Goal: Book appointment/travel/reservation

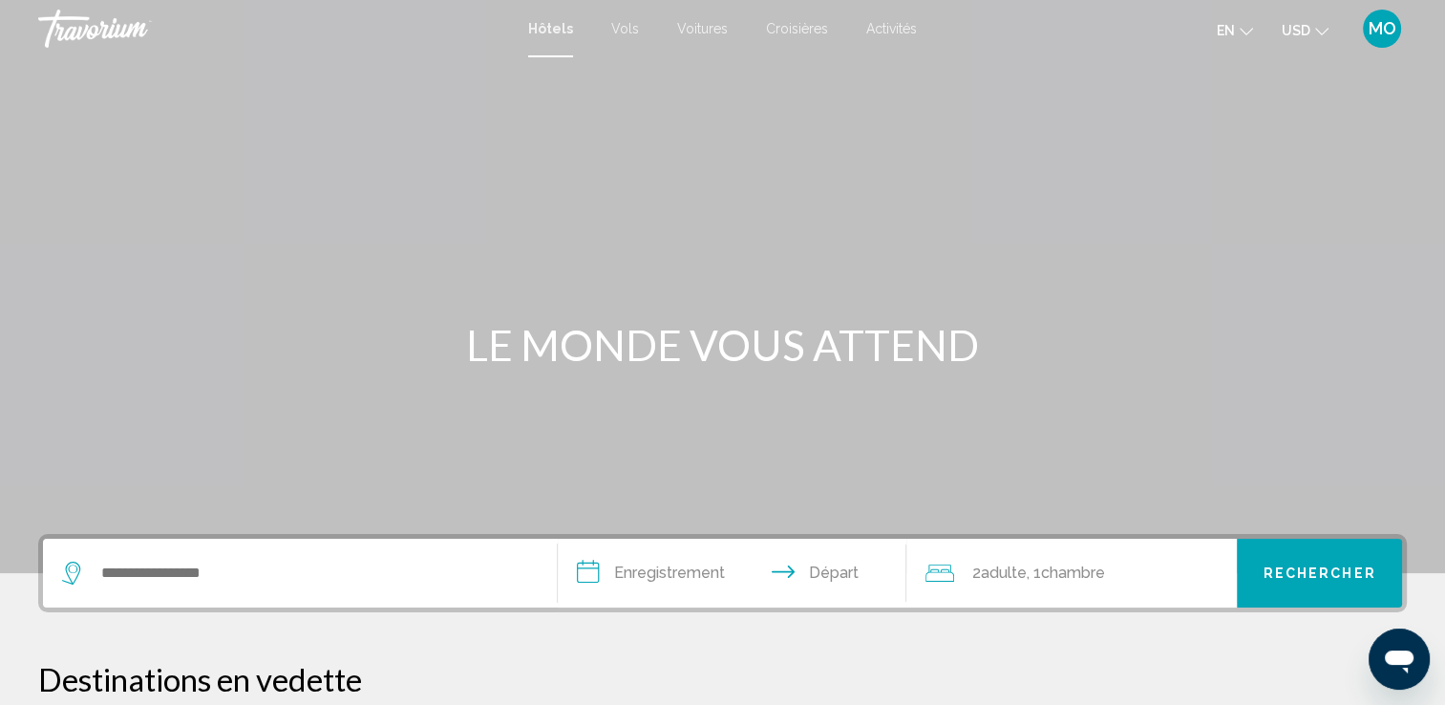
click at [1245, 29] on icon "Changer la langue" at bounding box center [1246, 31] width 13 height 13
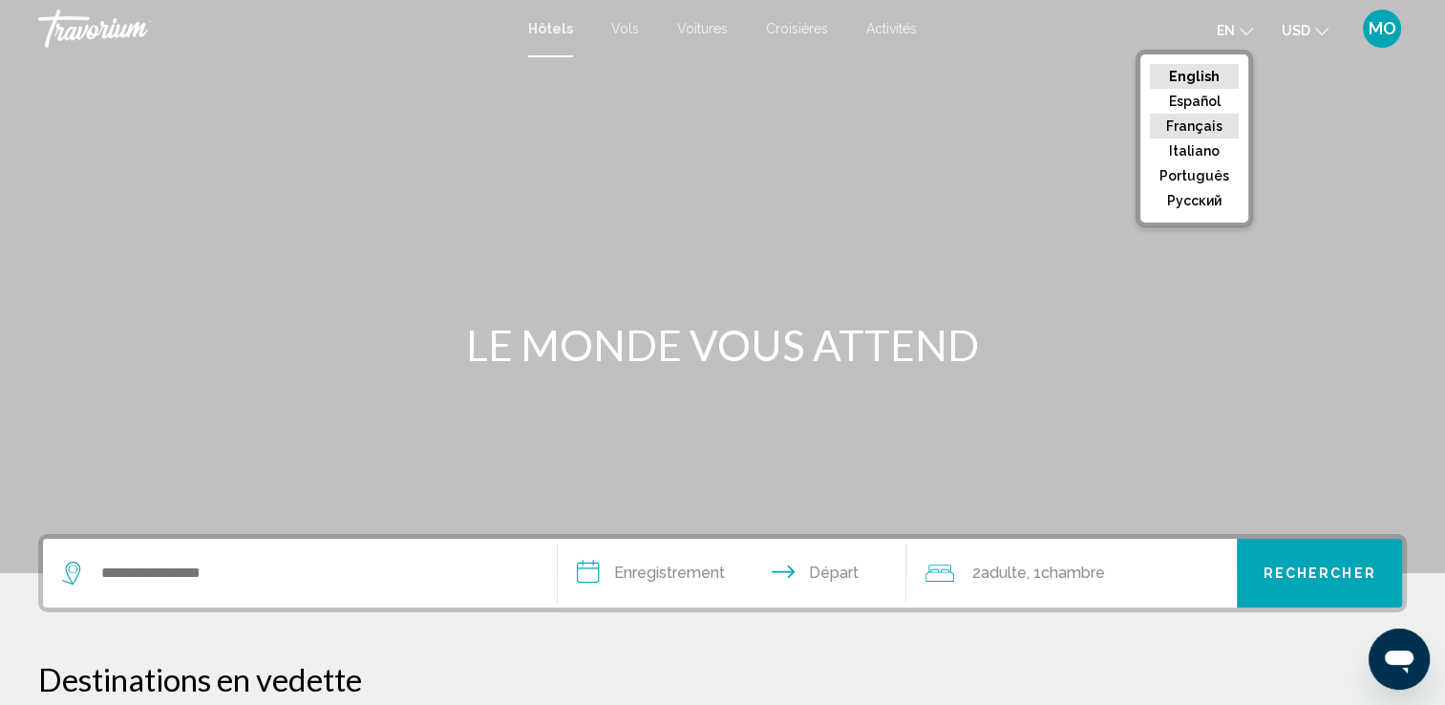
click at [1202, 125] on button "Français" at bounding box center [1194, 126] width 89 height 25
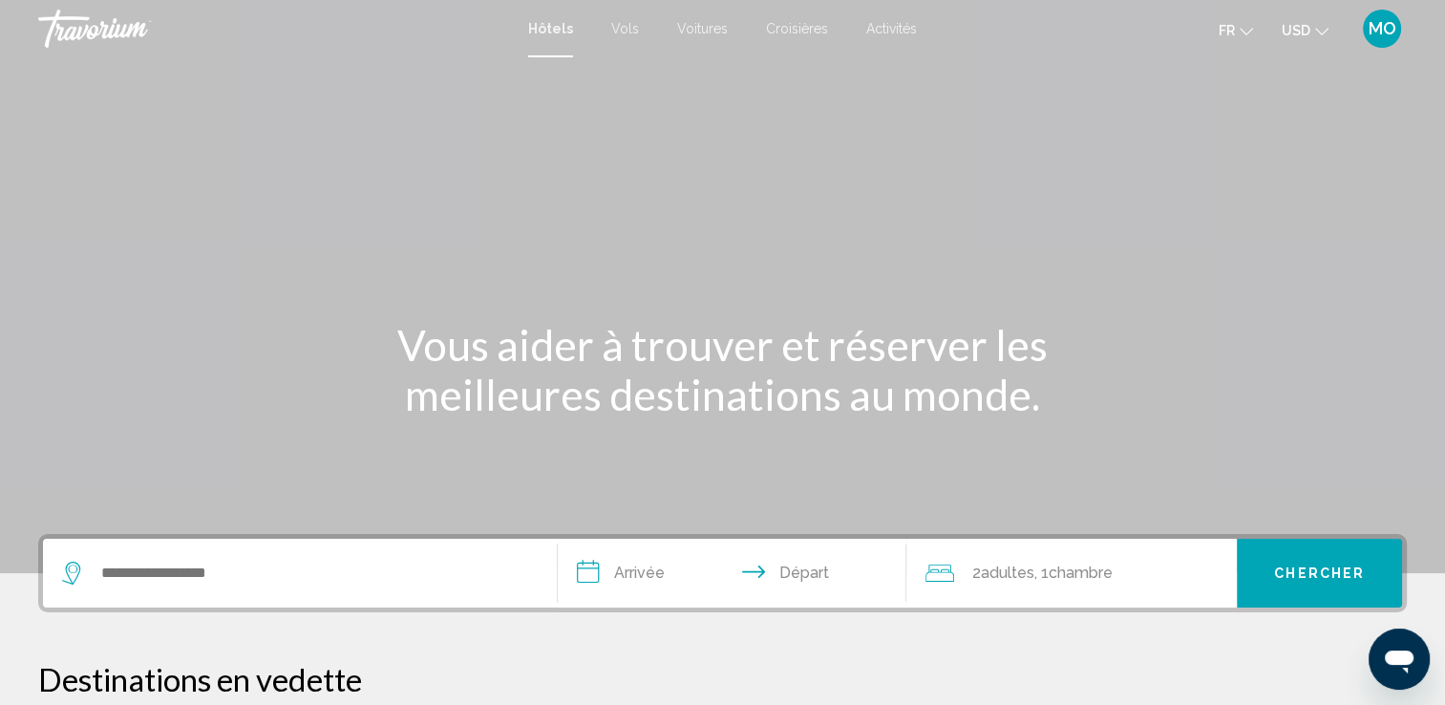
click at [1322, 28] on icon "Changer de devise" at bounding box center [1321, 31] width 13 height 13
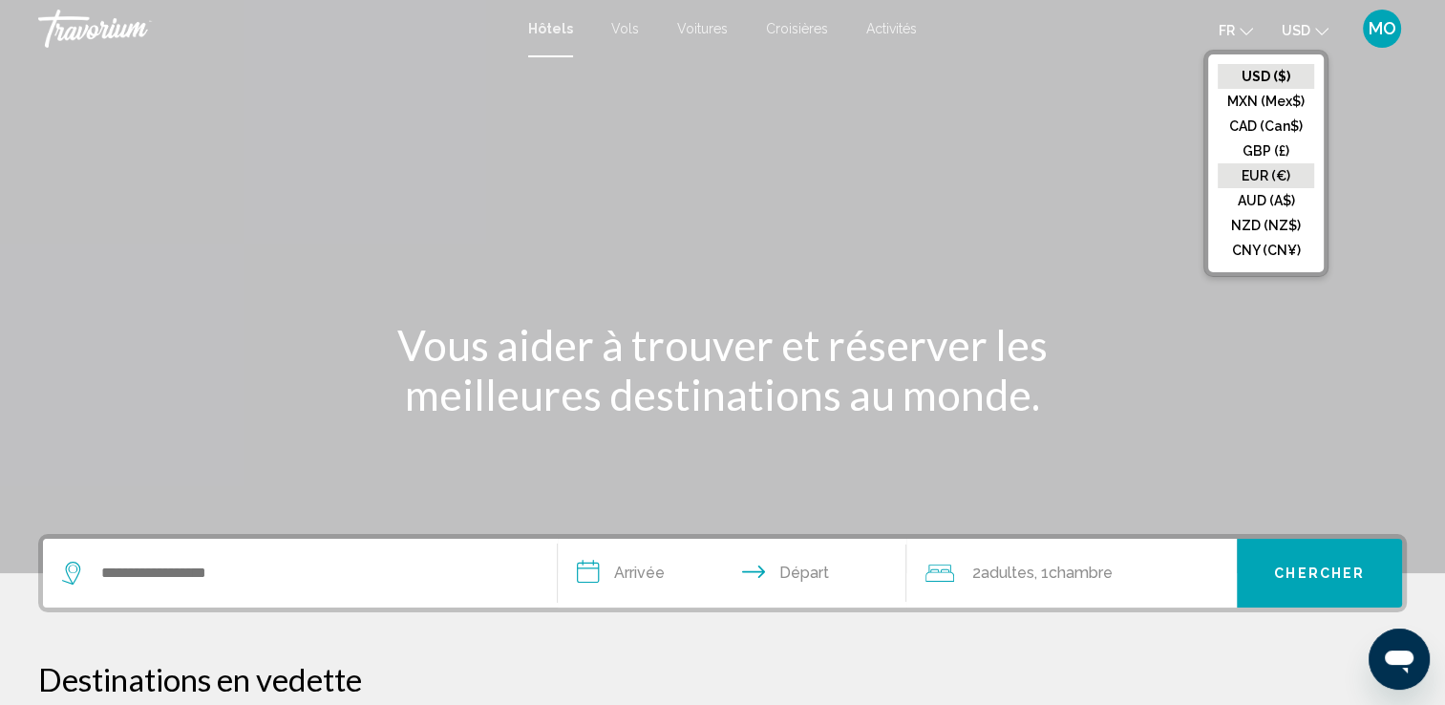
click at [1270, 172] on button "EUR (€)" at bounding box center [1266, 175] width 96 height 25
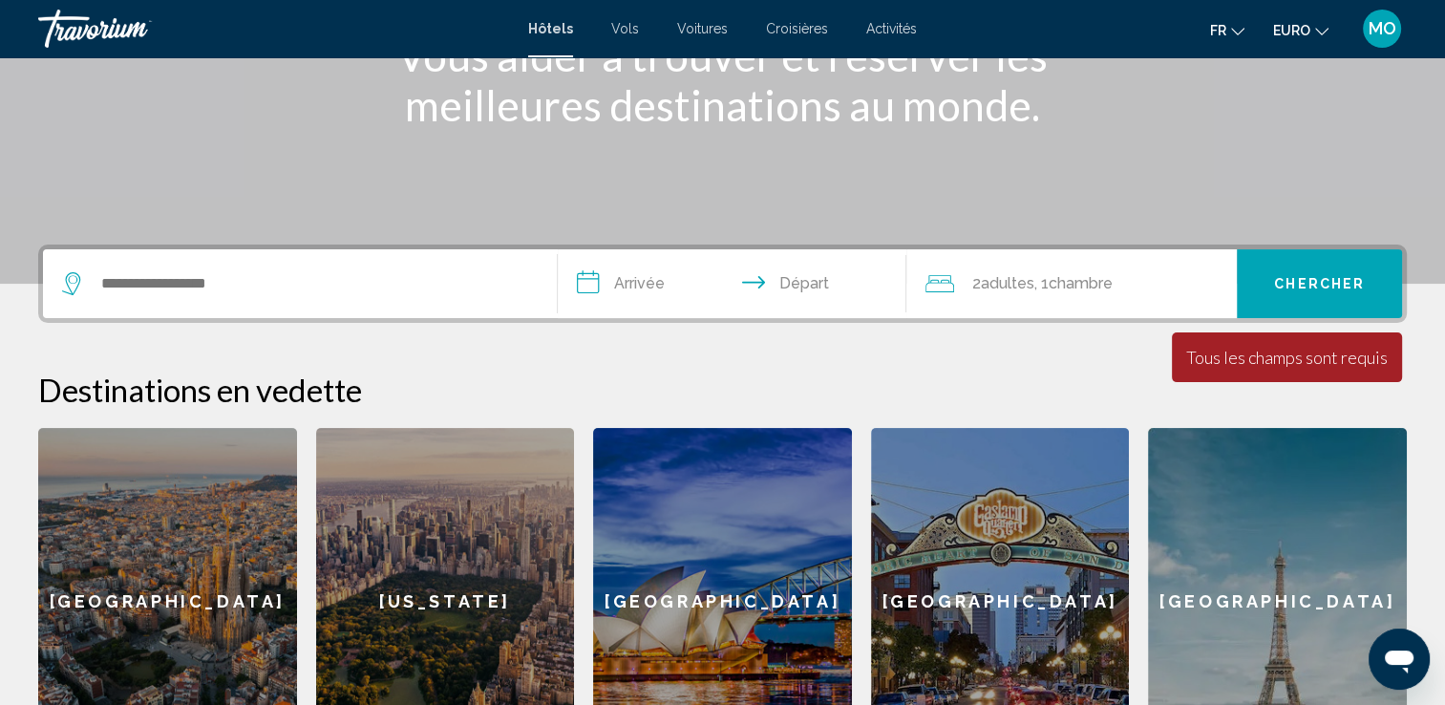
scroll to position [292, 0]
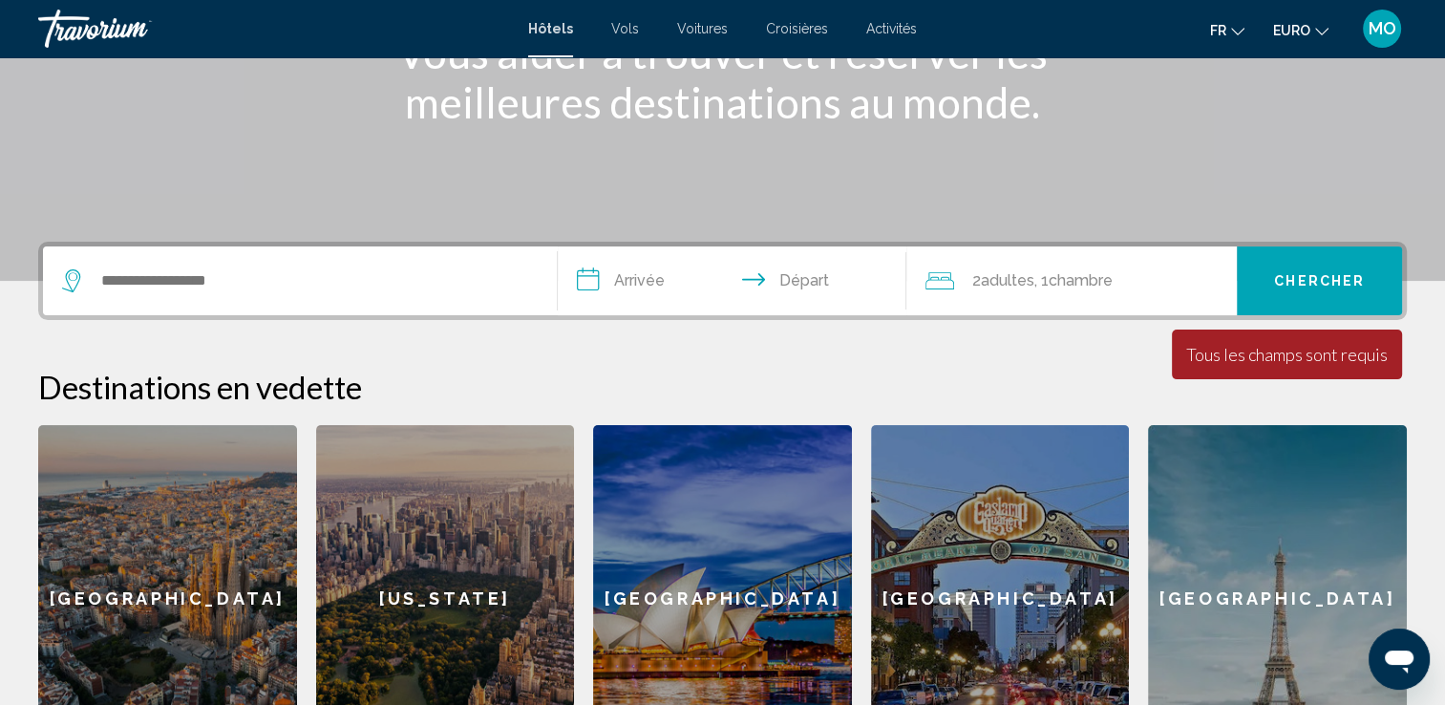
click at [1380, 27] on span "MO" at bounding box center [1383, 28] width 28 height 19
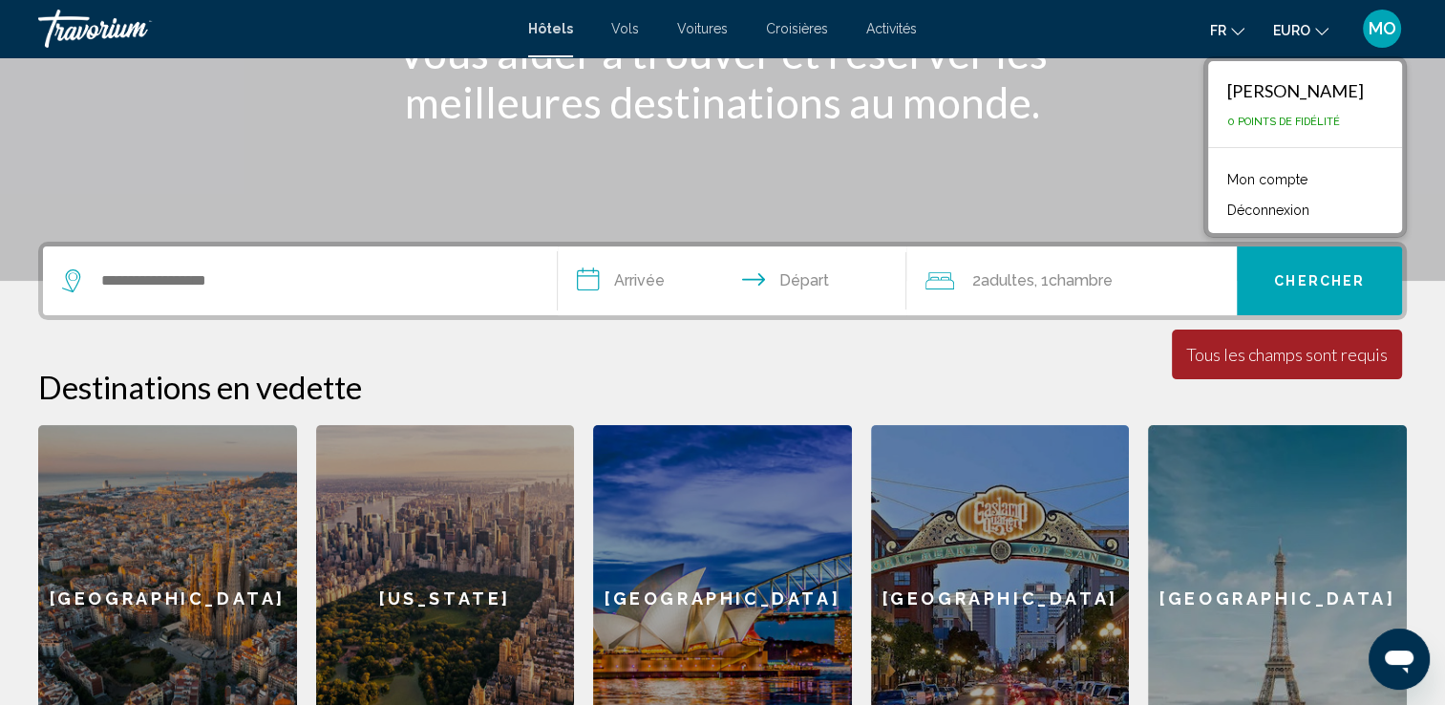
click at [1242, 174] on link "Mon compte" at bounding box center [1267, 179] width 99 height 25
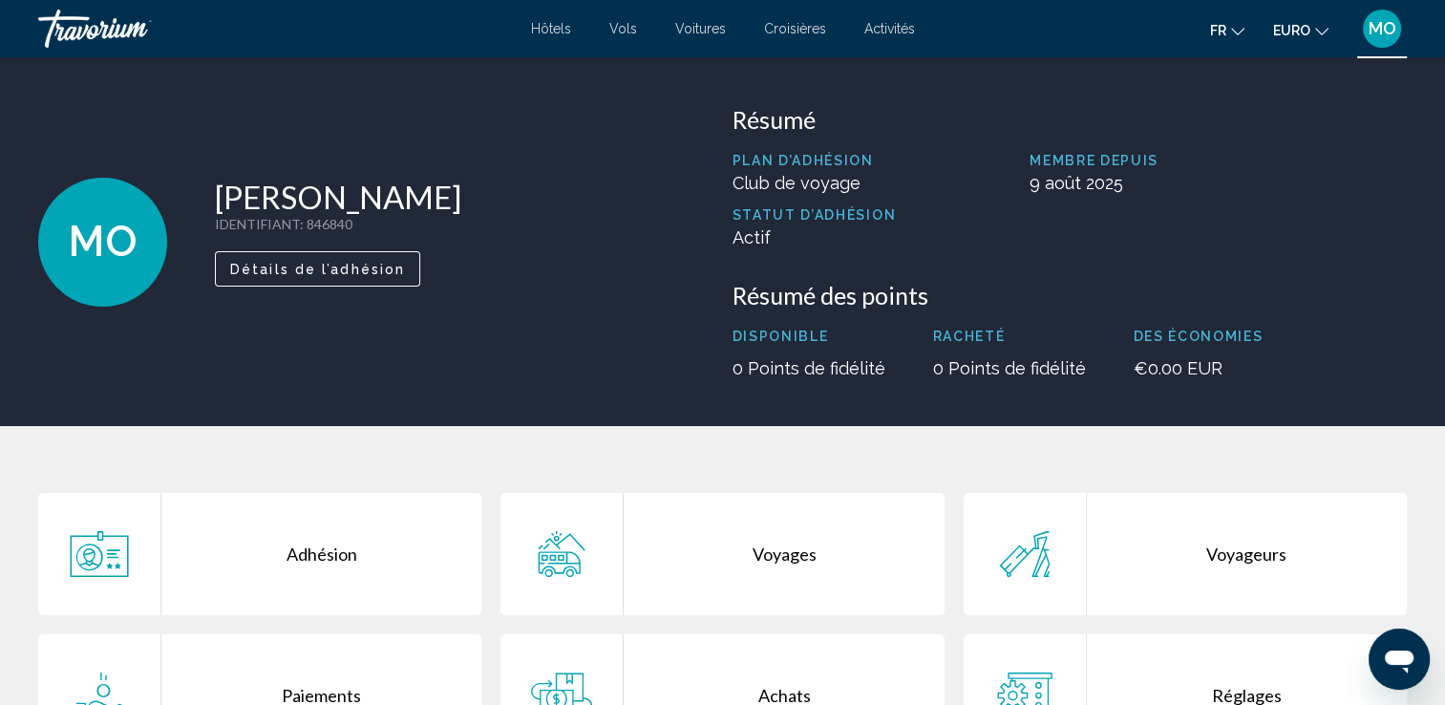
click at [558, 28] on span "Hôtels" at bounding box center [551, 28] width 40 height 15
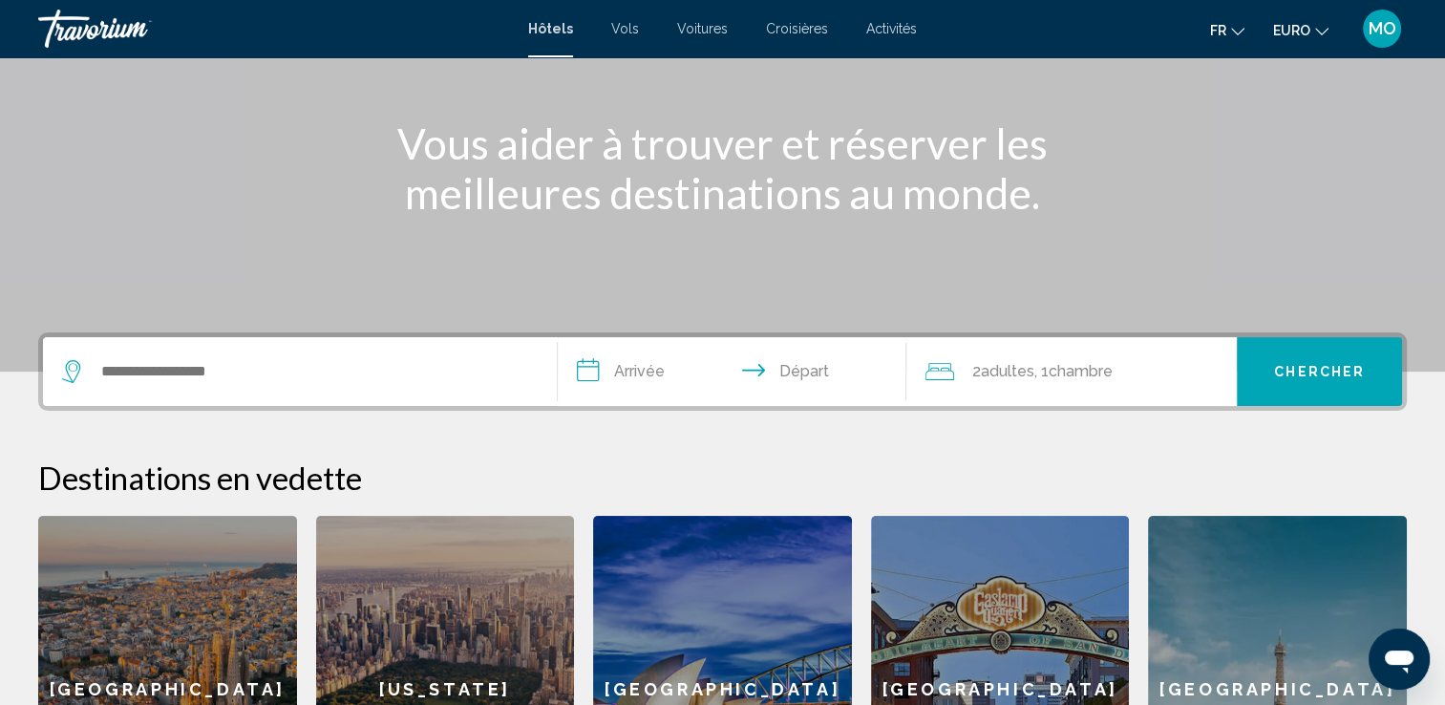
scroll to position [210, 0]
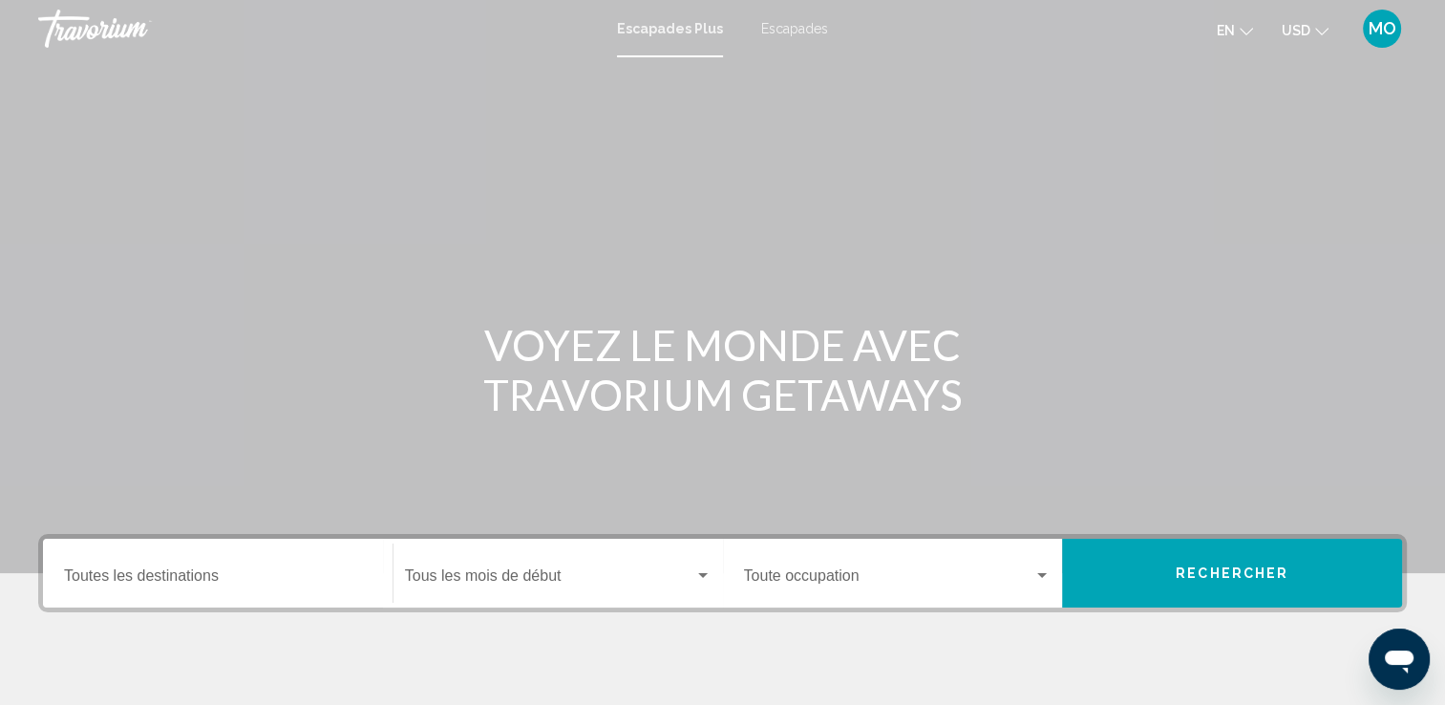
click at [795, 27] on span "Escapades" at bounding box center [794, 28] width 67 height 15
click at [1244, 31] on icon "Changer la langue" at bounding box center [1246, 32] width 13 height 8
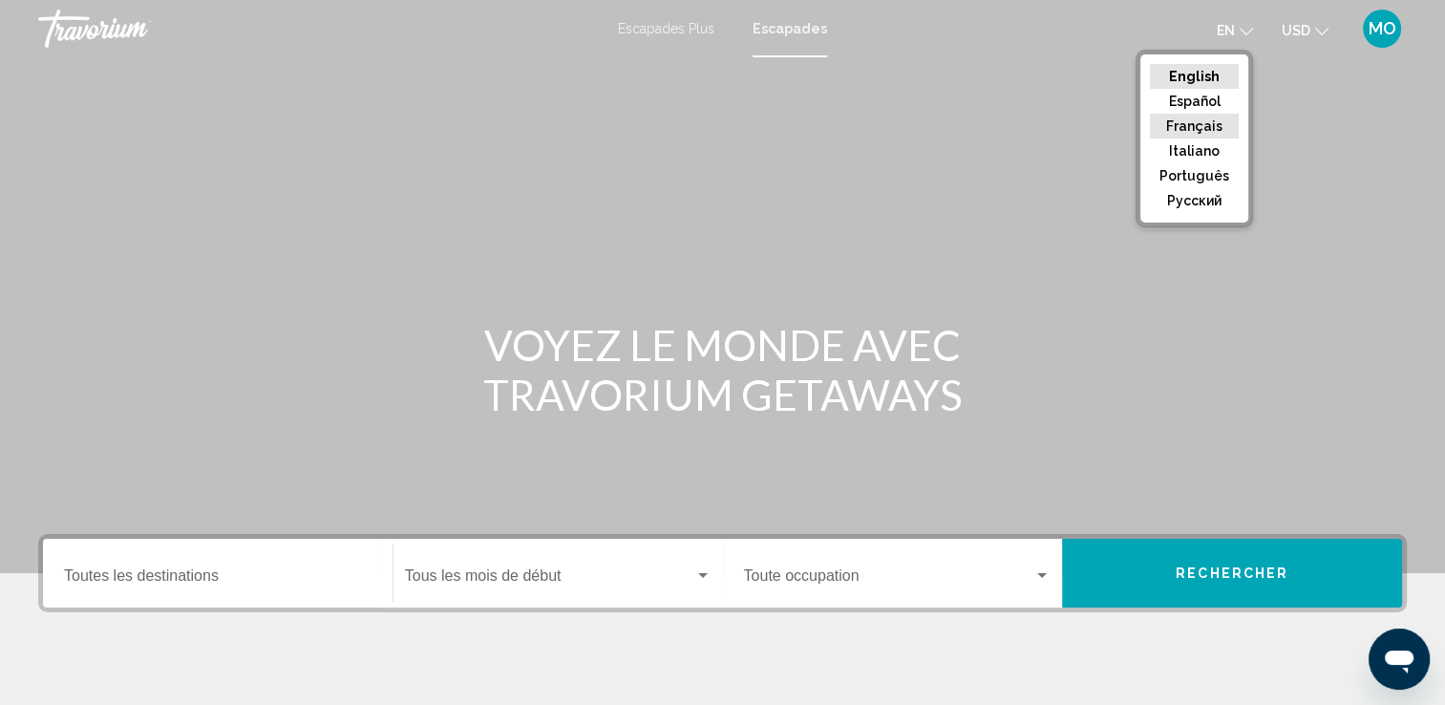
click at [1199, 124] on button "Français" at bounding box center [1194, 126] width 89 height 25
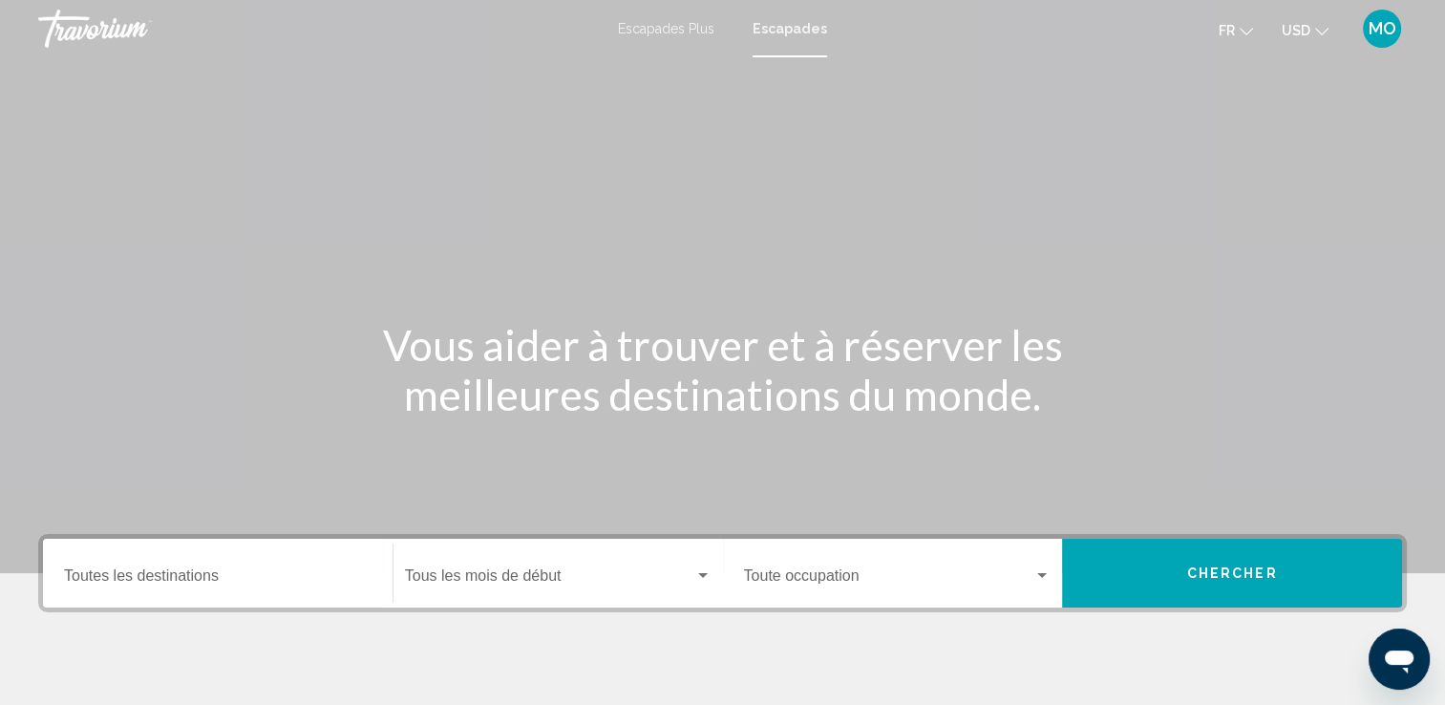
click at [1314, 31] on button "USD USD ($) MXN (Mex$) CAD (Can$) GBP (£) EUR (€) AUD (A$) NZD (NZ$) CNY (CN¥)" at bounding box center [1305, 30] width 47 height 28
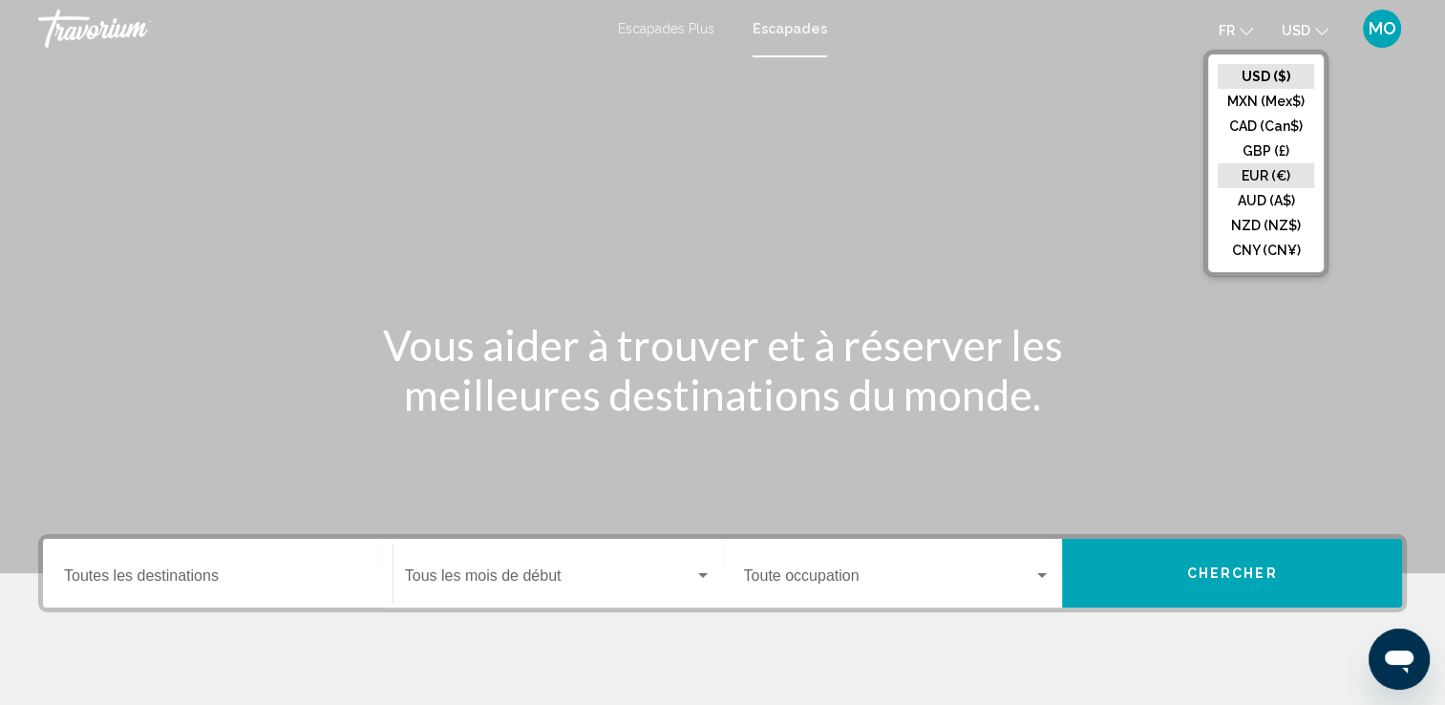
click at [1261, 179] on button "EUR (€)" at bounding box center [1266, 175] width 96 height 25
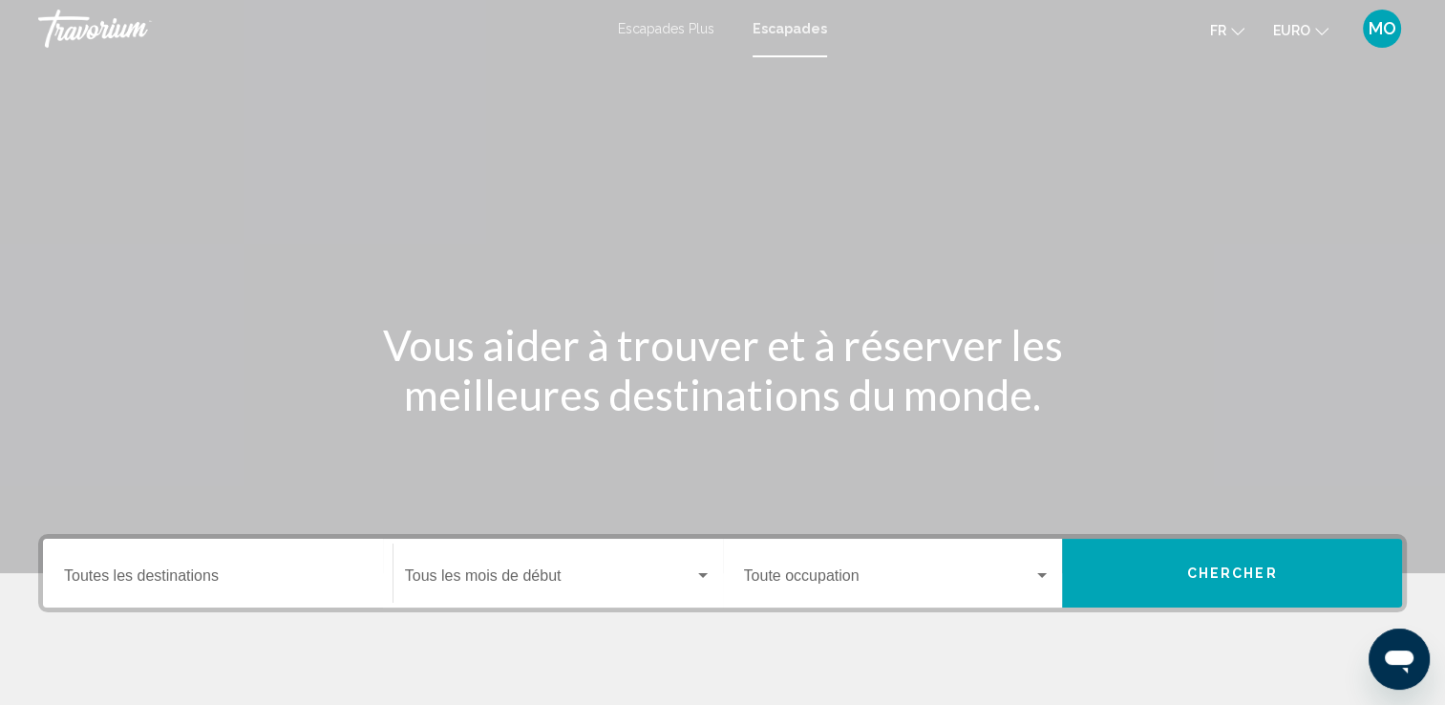
click at [674, 29] on span "Escapades Plus" at bounding box center [666, 28] width 96 height 15
click at [187, 567] on div "Destination Toutes les destinations" at bounding box center [218, 573] width 308 height 60
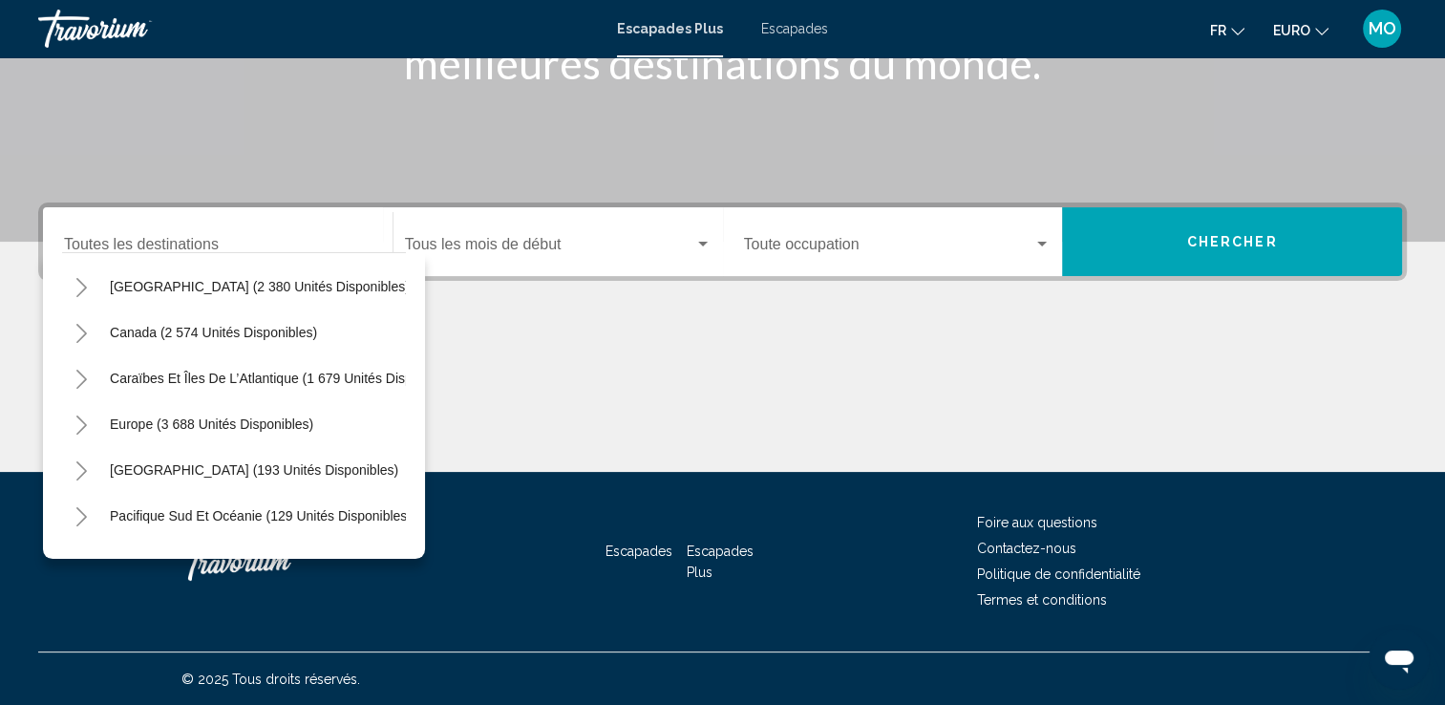
scroll to position [95, 0]
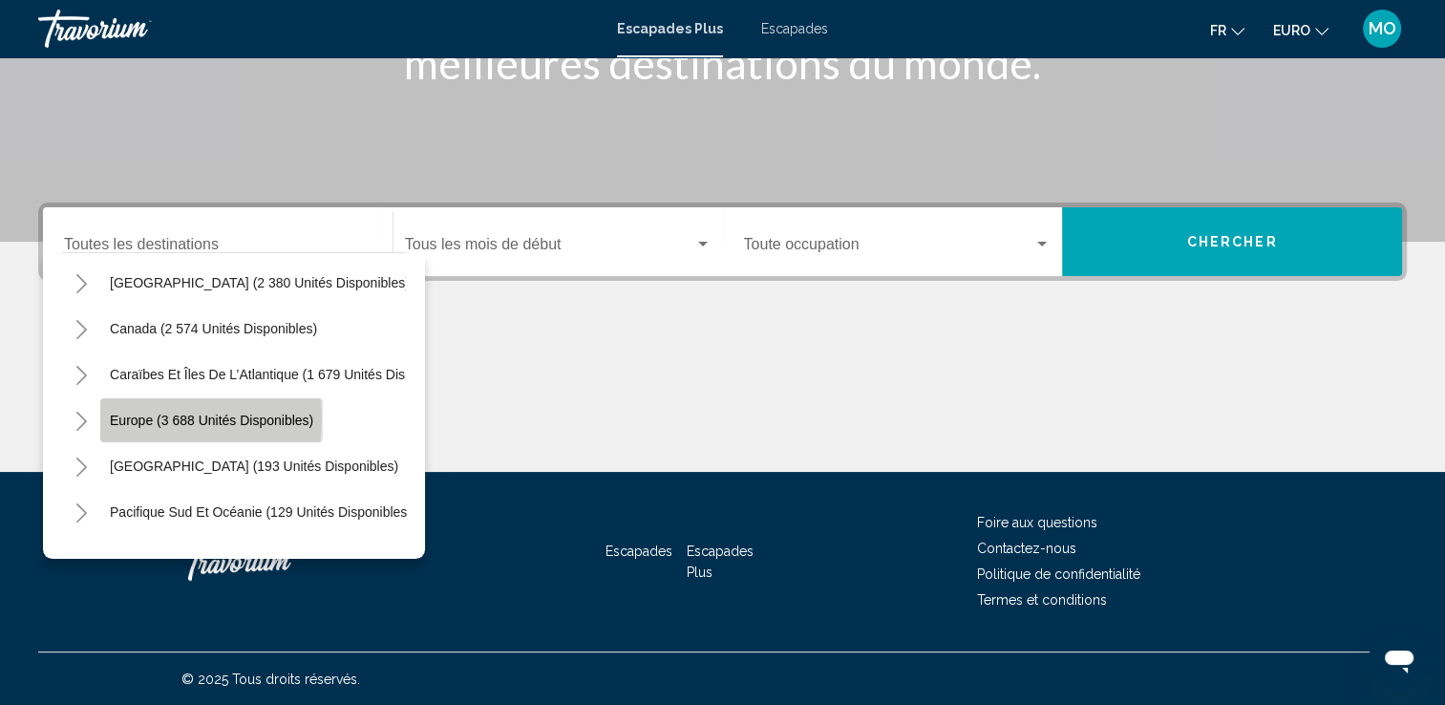
click at [149, 418] on span "Europe (3 688 unités disponibles)" at bounding box center [211, 420] width 203 height 15
type input "**********"
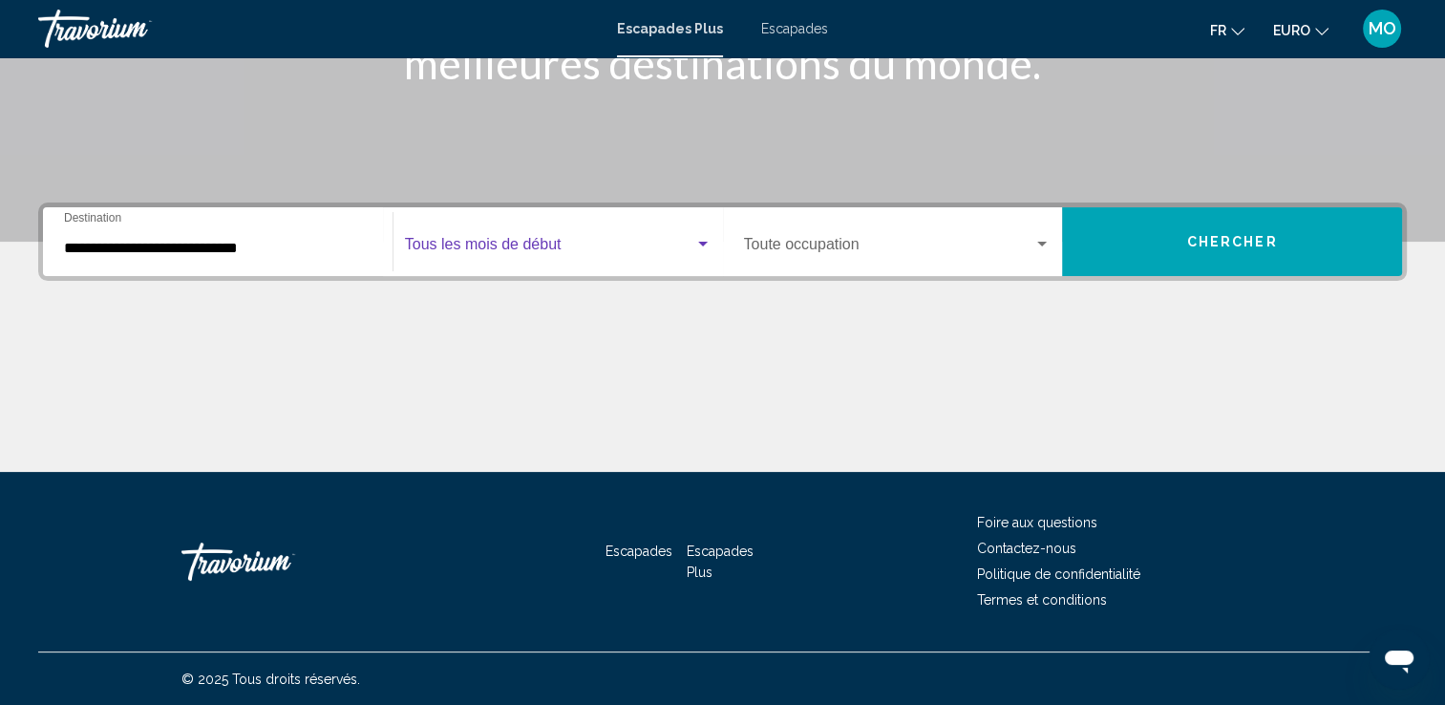
click at [649, 253] on span "Widget de recherche" at bounding box center [549, 248] width 289 height 17
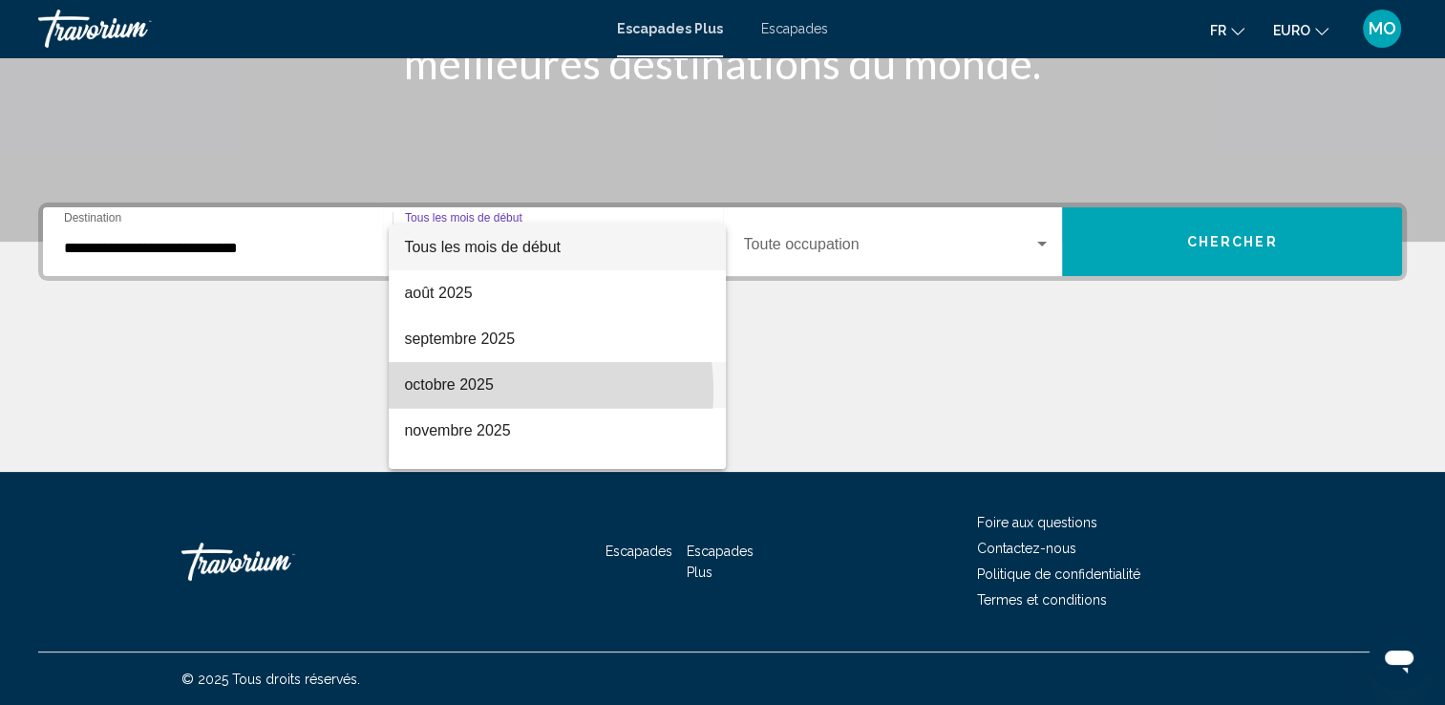
click at [461, 392] on font "octobre 2025" at bounding box center [448, 384] width 89 height 16
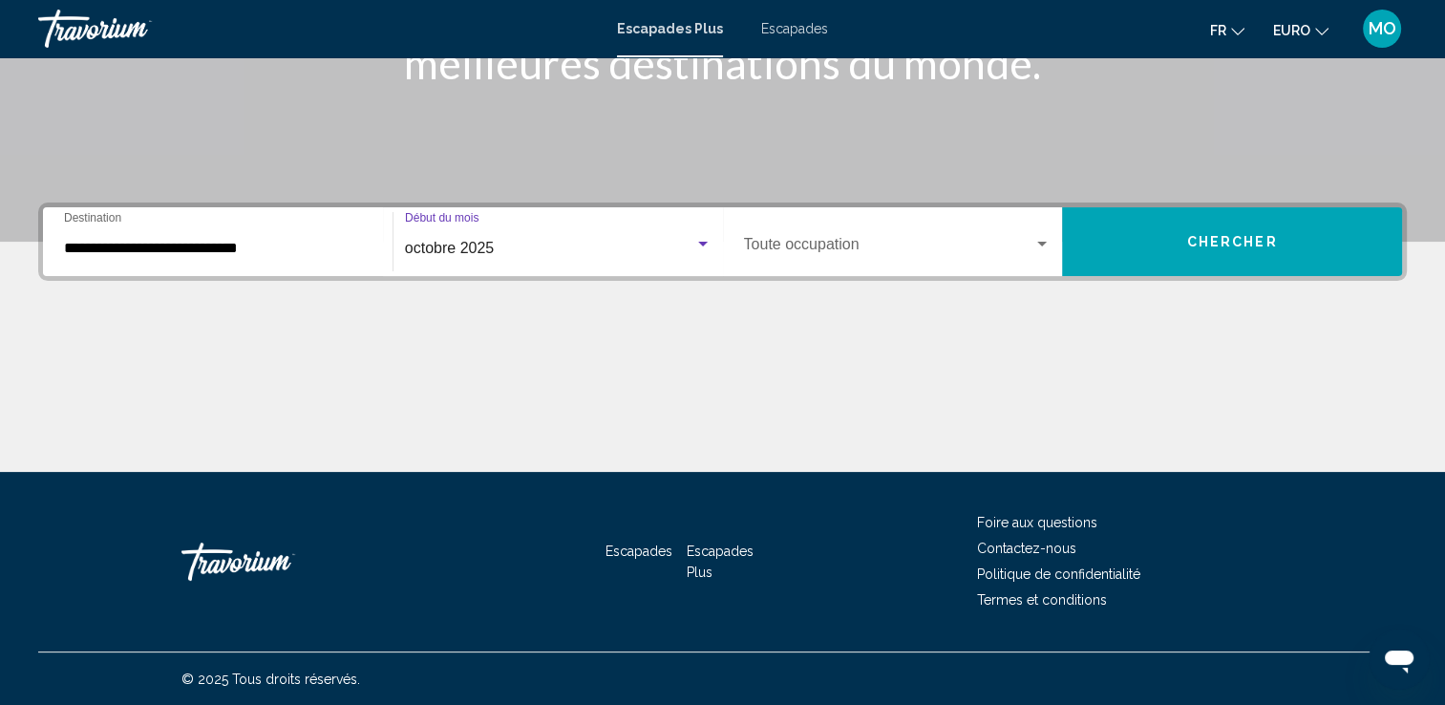
click at [1032, 230] on div "Occupancy Toute occupation" at bounding box center [898, 242] width 308 height 60
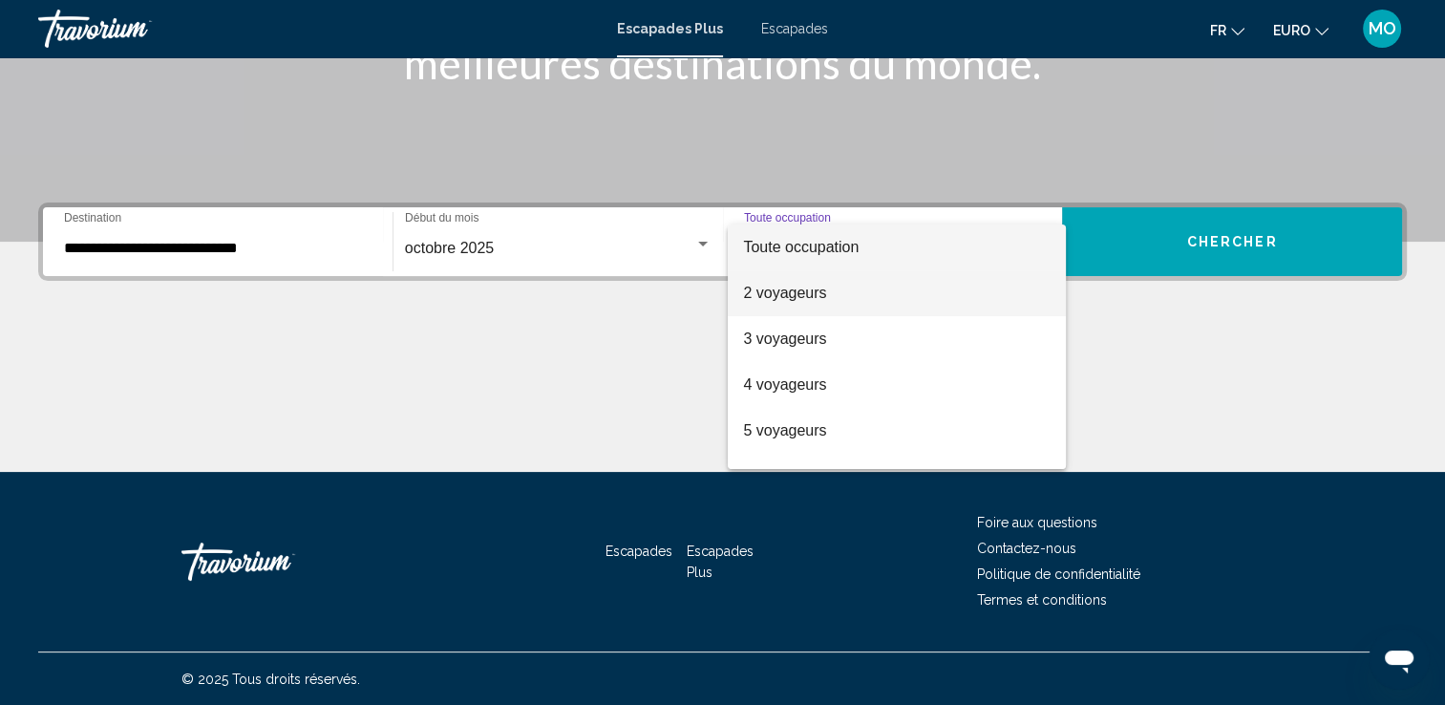
click at [754, 287] on font "2 voyageurs" at bounding box center [784, 293] width 83 height 16
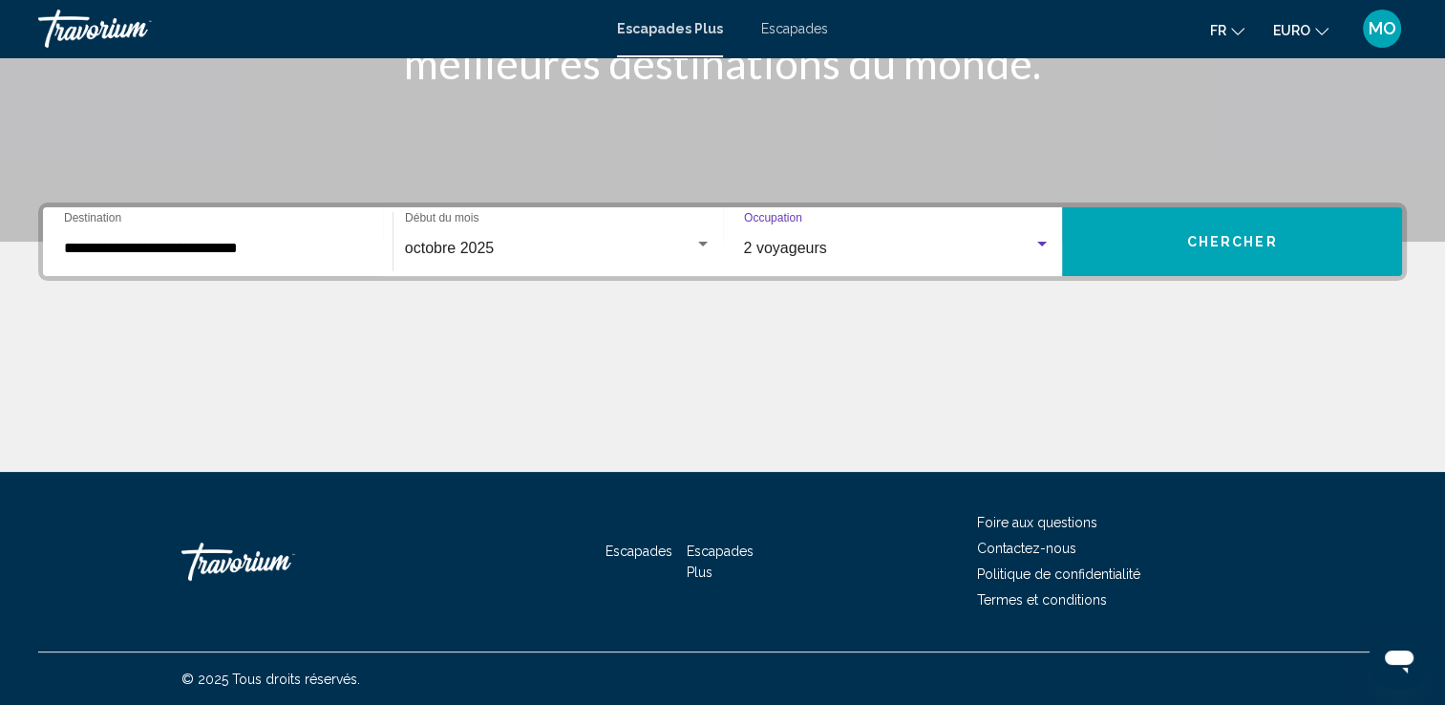
click at [1148, 246] on button "Chercher" at bounding box center [1232, 241] width 340 height 69
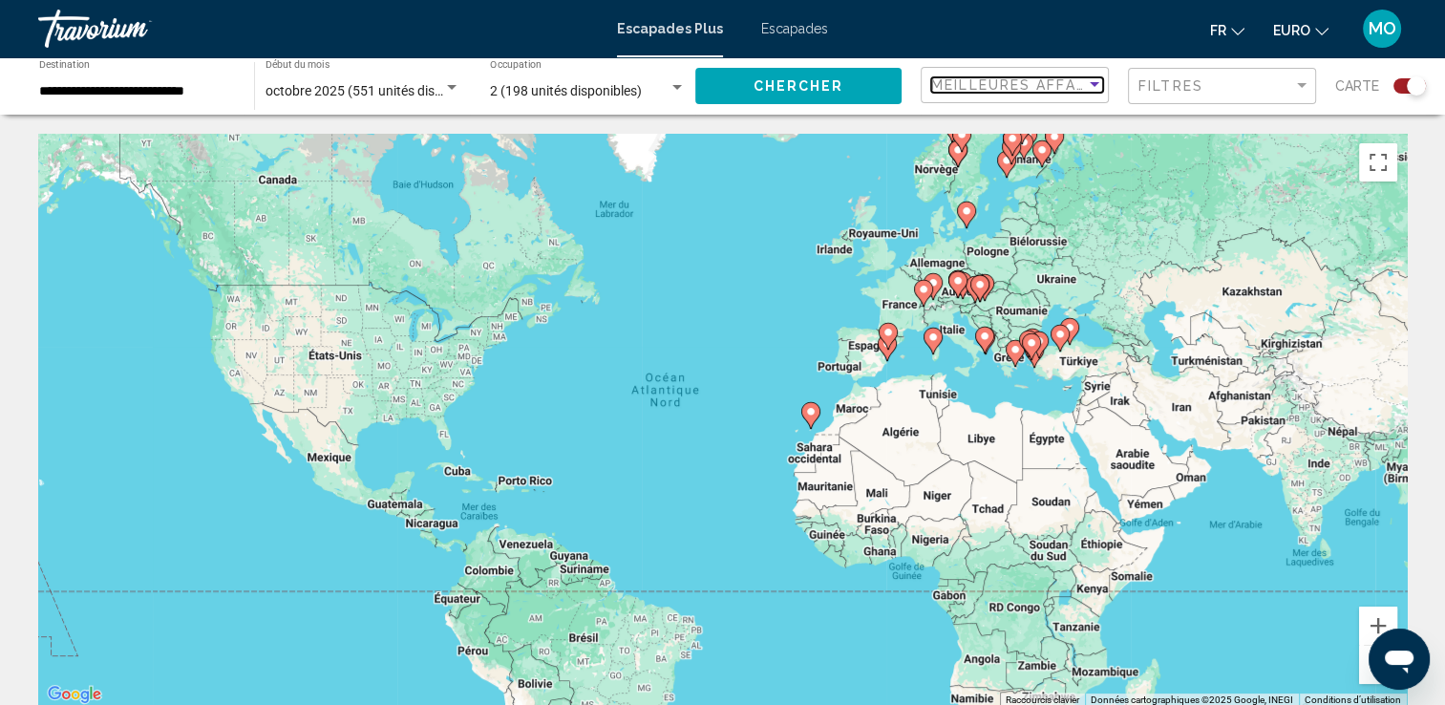
click at [1089, 87] on div "Trier par" at bounding box center [1094, 84] width 17 height 15
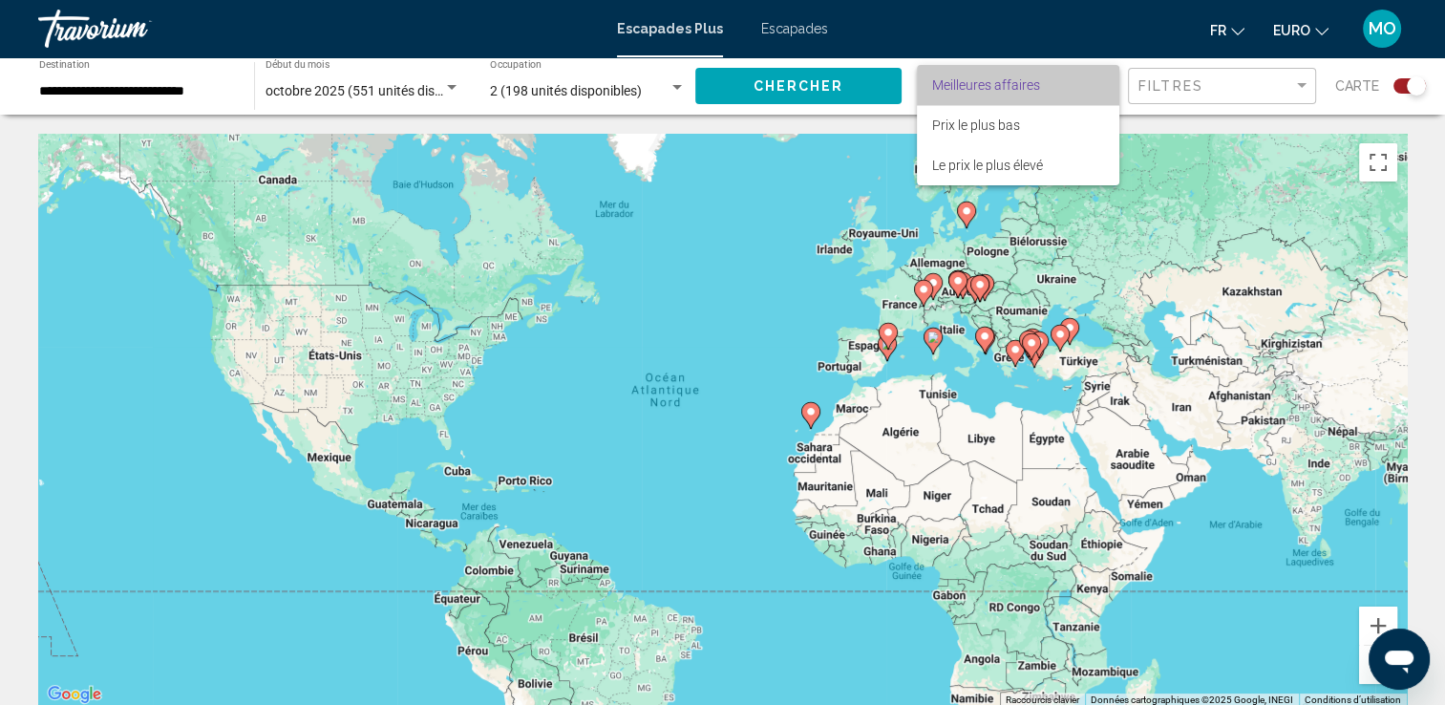
click at [1032, 90] on span "Meilleures affaires" at bounding box center [986, 84] width 108 height 15
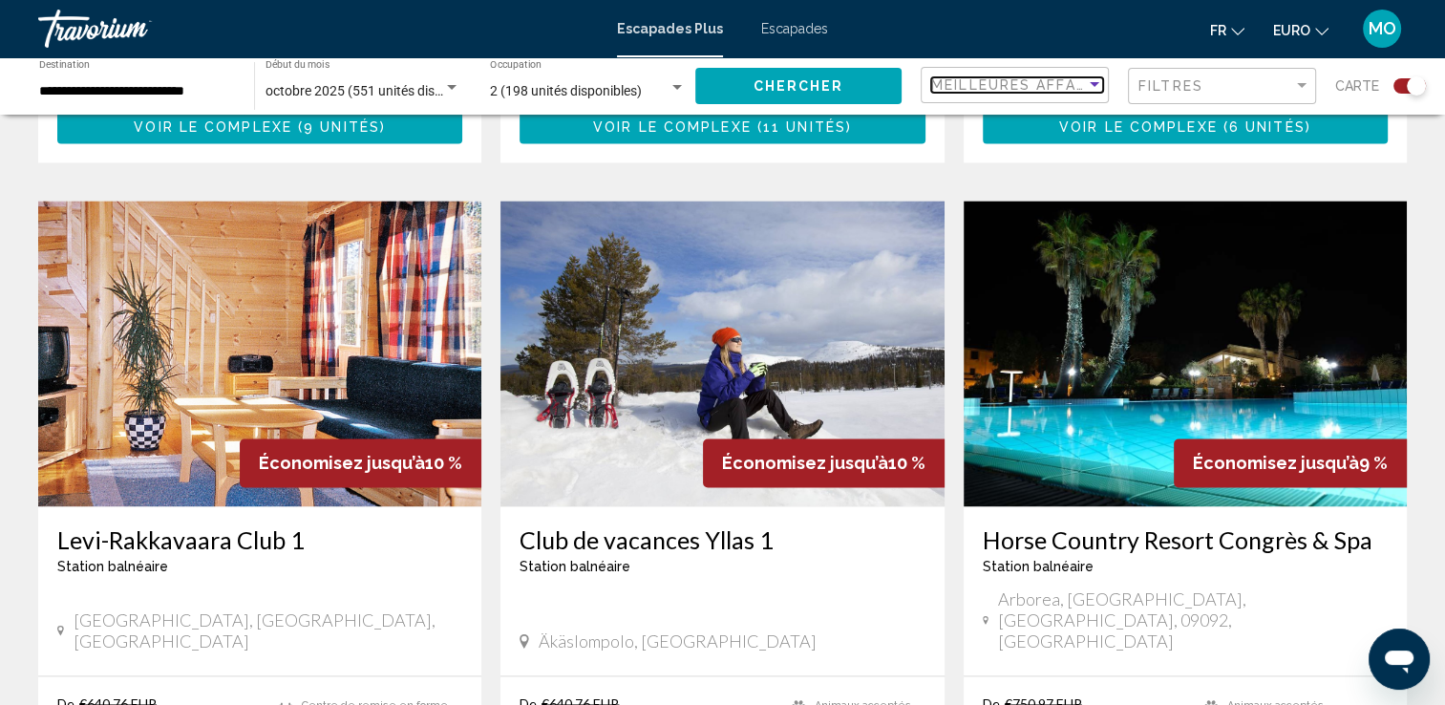
scroll to position [2656, 0]
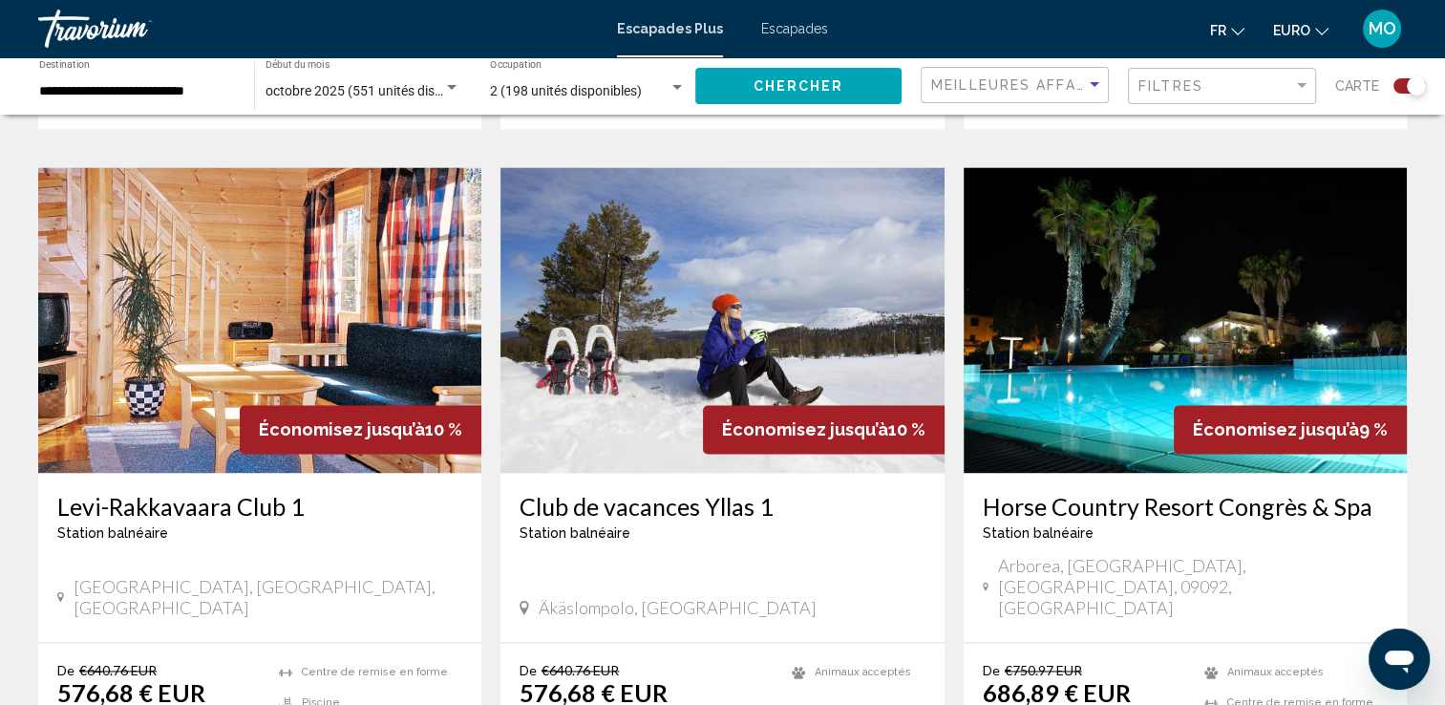
click at [1127, 246] on img "Contenu principal" at bounding box center [1185, 320] width 443 height 306
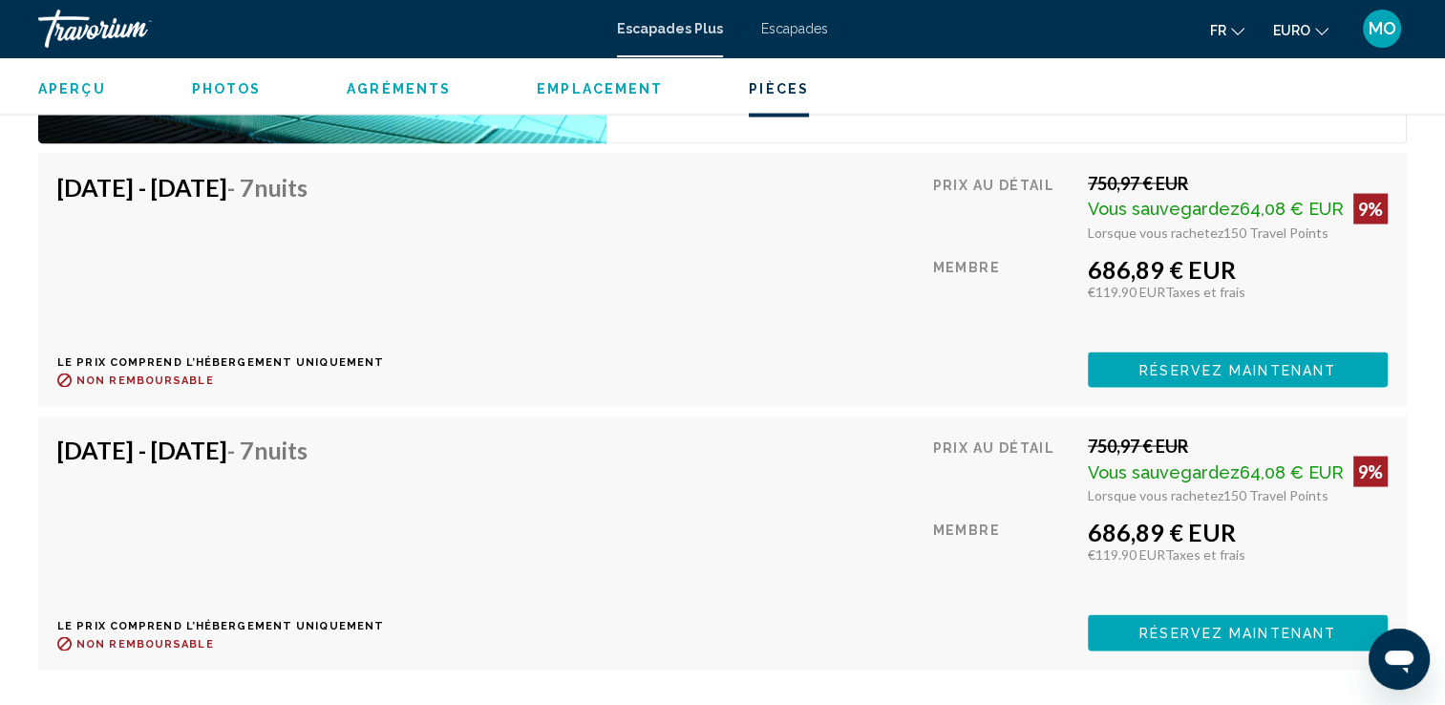
scroll to position [3683, 0]
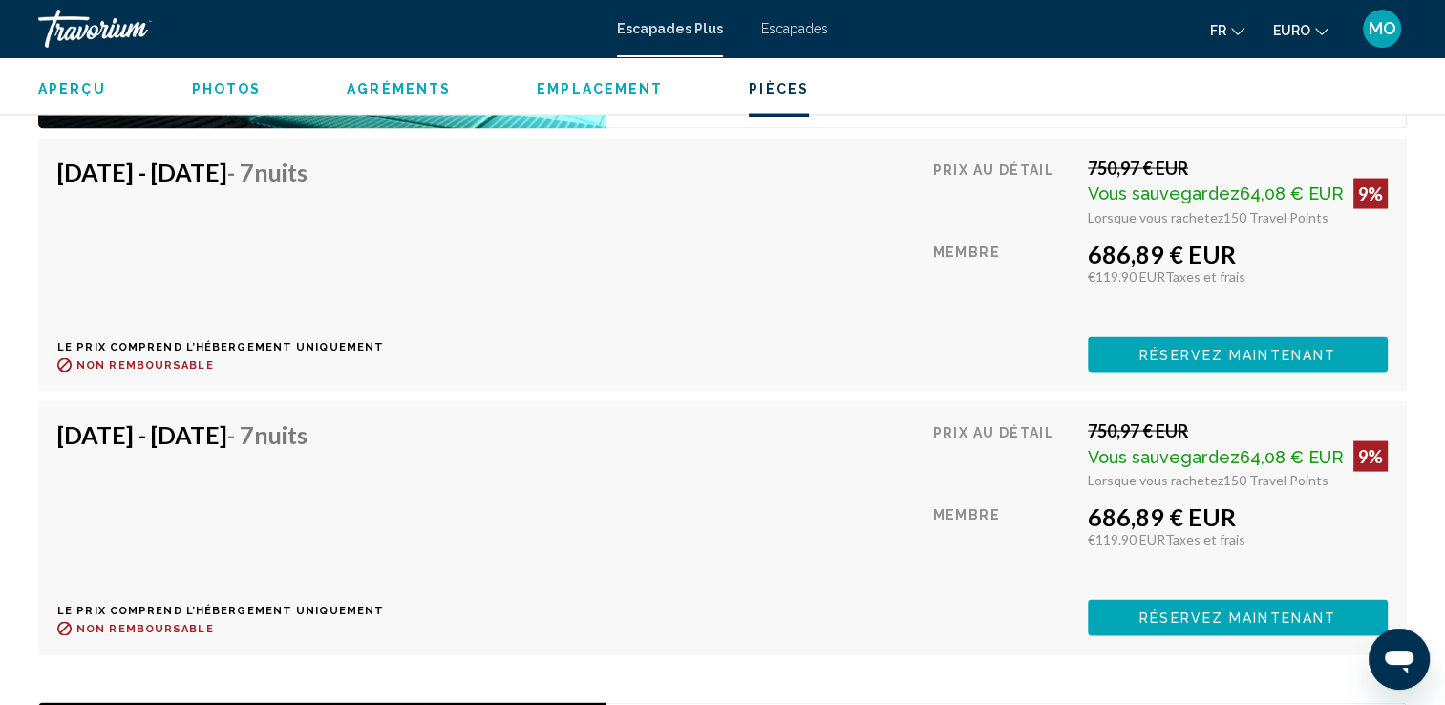
click at [1253, 348] on span "Réservez maintenant" at bounding box center [1237, 355] width 197 height 15
